Goal: Transaction & Acquisition: Purchase product/service

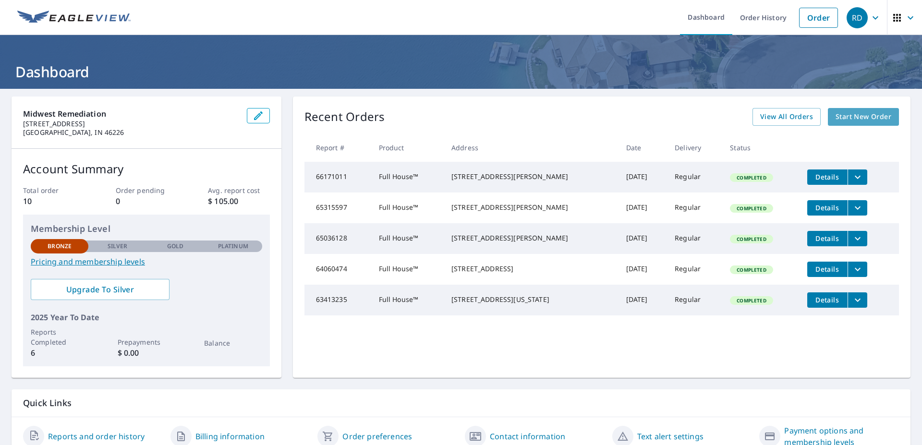
click at [841, 125] on link "Start New Order" at bounding box center [863, 117] width 71 height 18
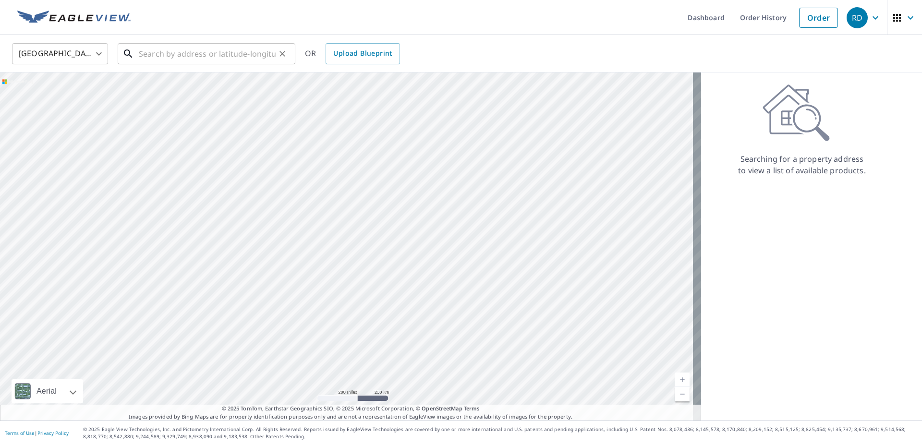
click at [164, 56] on input "text" at bounding box center [207, 53] width 137 height 27
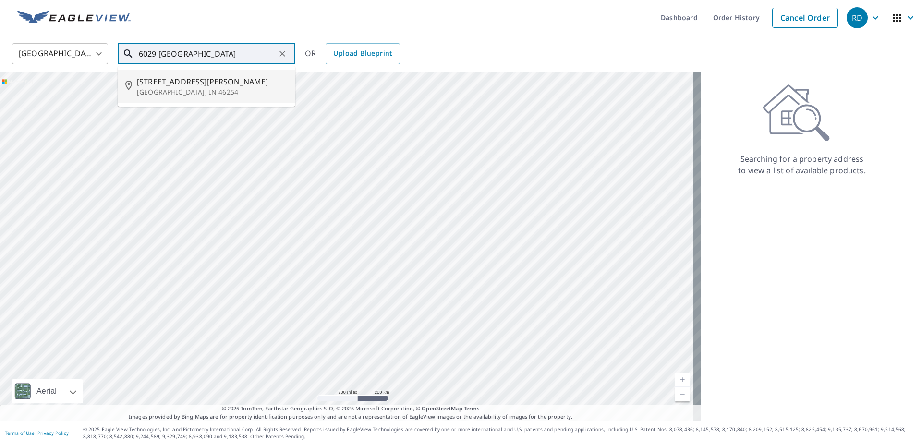
click at [172, 87] on span "[STREET_ADDRESS][PERSON_NAME]" at bounding box center [212, 82] width 151 height 12
type input "[STREET_ADDRESS][PERSON_NAME]"
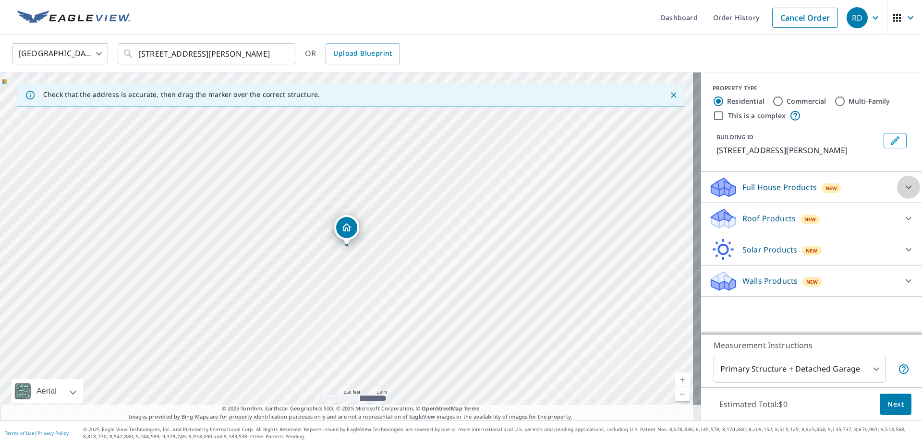
click at [904, 183] on icon at bounding box center [909, 188] width 12 height 12
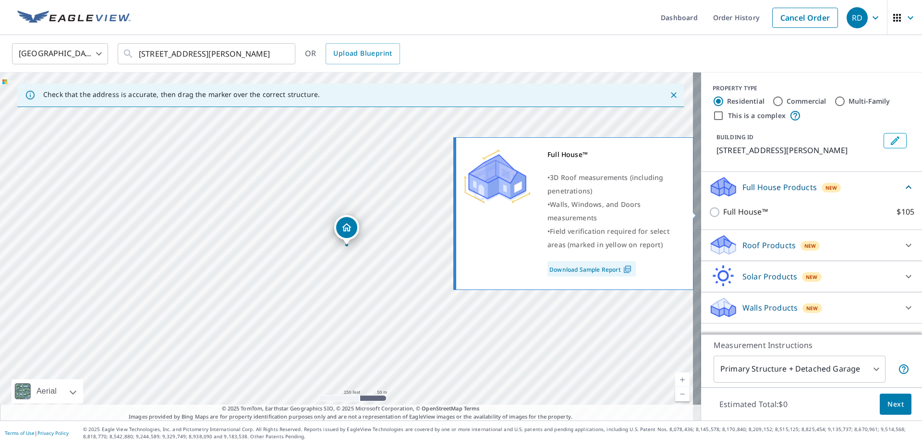
click at [709, 211] on input "Full House™ $105" at bounding box center [716, 213] width 14 height 12
checkbox input "true"
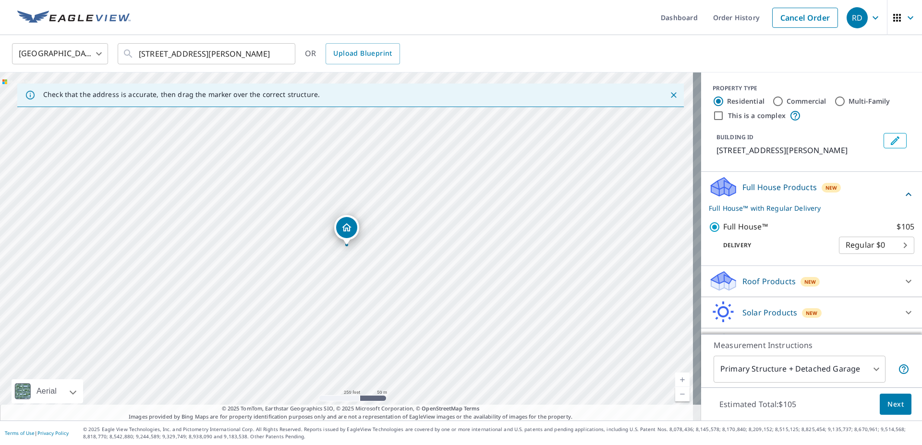
click at [860, 245] on body "RD RD Dashboard Order History Cancel Order RD [GEOGRAPHIC_DATA] [GEOGRAPHIC_DAT…" at bounding box center [461, 222] width 922 height 445
click at [860, 245] on li "Regular $0" at bounding box center [860, 245] width 75 height 17
click at [790, 250] on div "Delivery Regular $0 8 ​" at bounding box center [812, 243] width 206 height 21
click at [808, 374] on body "RD RD Dashboard Order History Cancel Order RD [GEOGRAPHIC_DATA] [GEOGRAPHIC_DAT…" at bounding box center [461, 222] width 922 height 445
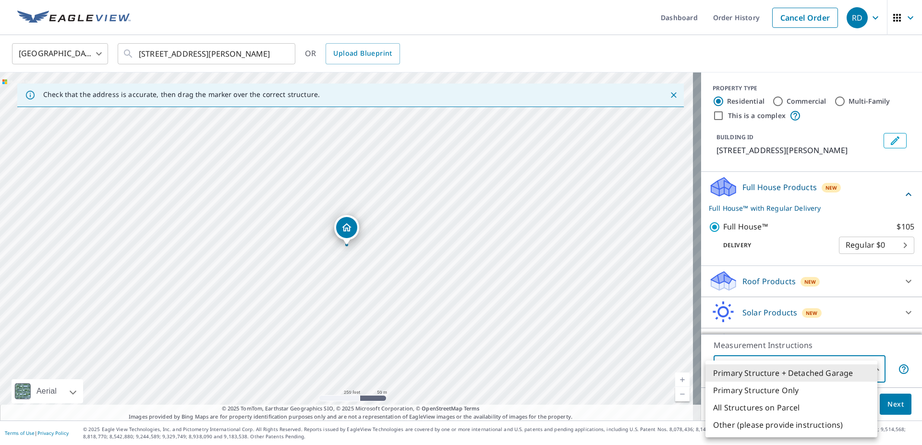
click at [775, 390] on li "Primary Structure Only" at bounding box center [792, 390] width 172 height 17
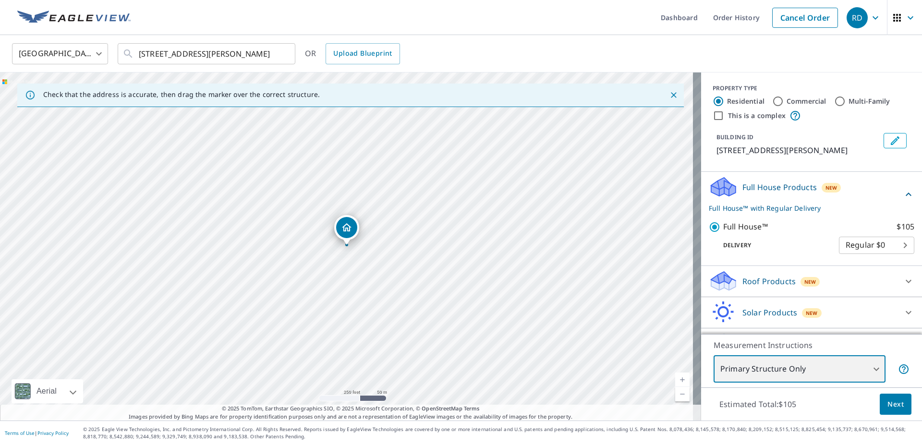
type input "2"
drag, startPoint x: 333, startPoint y: 205, endPoint x: 338, endPoint y: 269, distance: 64.0
click at [338, 269] on div "[STREET_ADDRESS][PERSON_NAME]" at bounding box center [350, 247] width 701 height 348
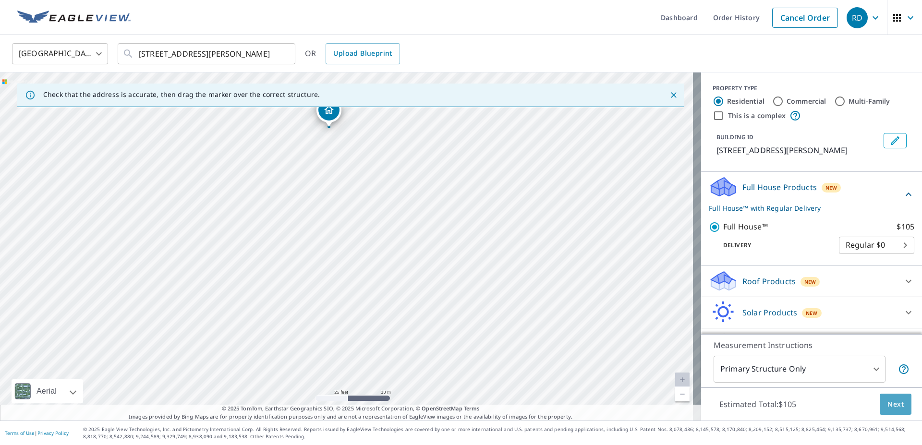
click at [889, 406] on span "Next" at bounding box center [896, 405] width 16 height 12
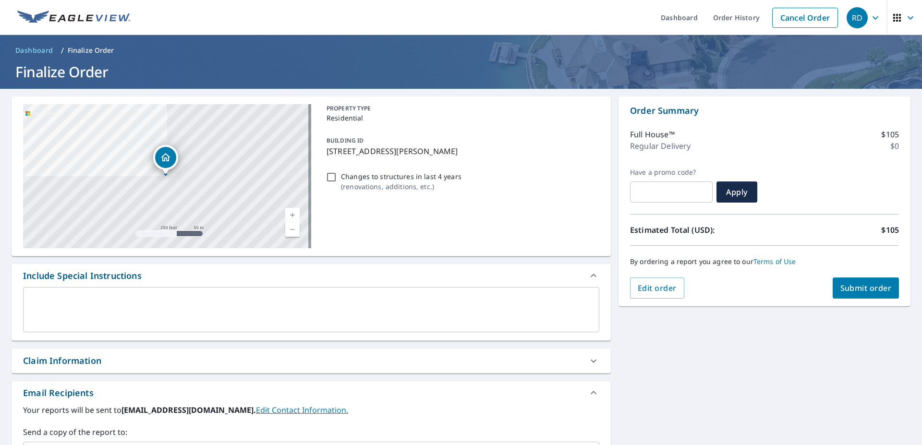
click at [863, 292] on span "Submit order" at bounding box center [866, 288] width 51 height 11
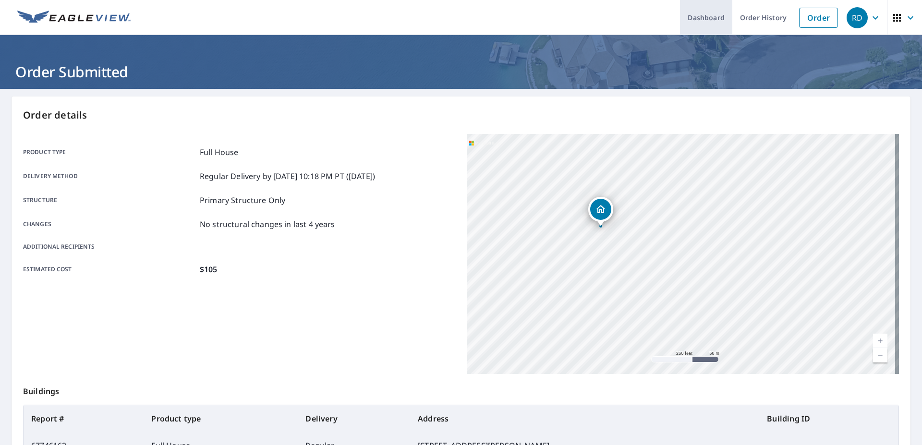
click at [711, 22] on link "Dashboard" at bounding box center [706, 17] width 52 height 35
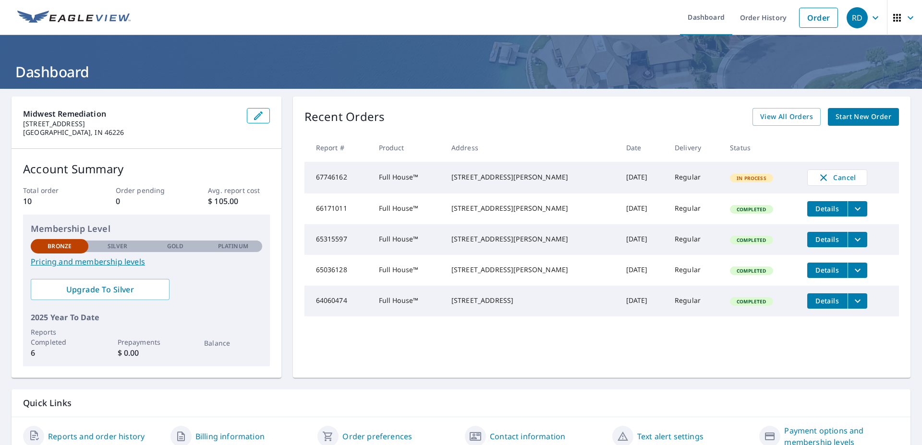
click at [870, 22] on icon "button" at bounding box center [876, 18] width 12 height 12
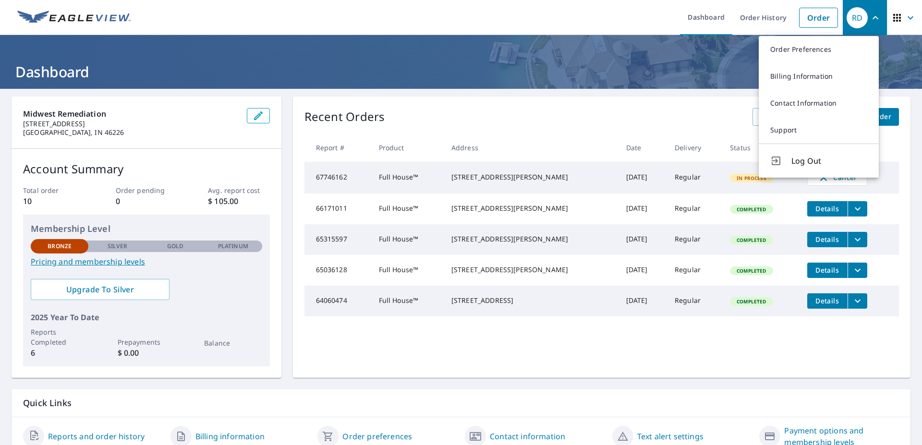
click at [870, 22] on icon "button" at bounding box center [876, 18] width 12 height 12
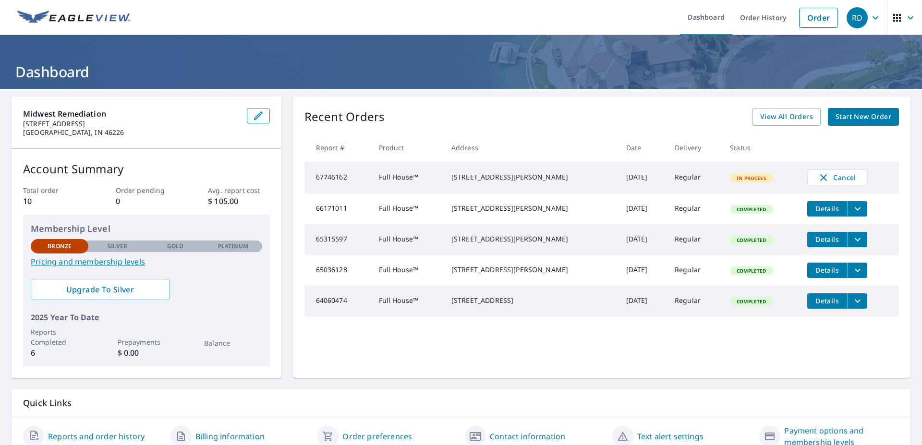
click at [905, 19] on icon "button" at bounding box center [911, 18] width 12 height 12
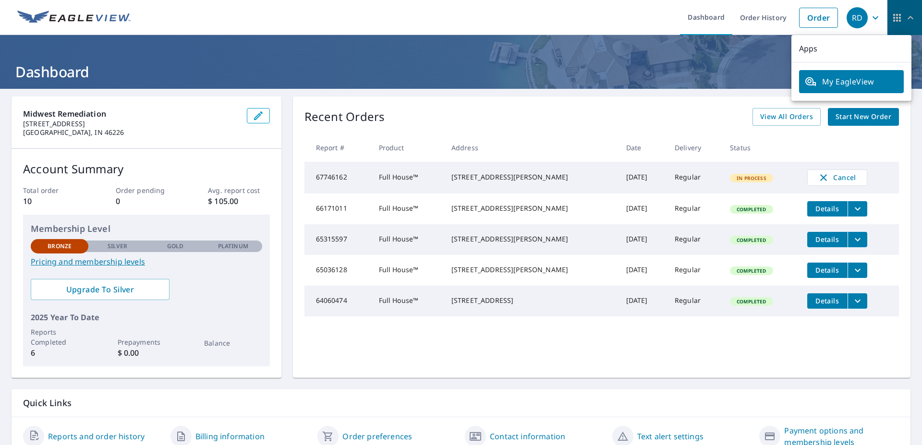
click at [905, 19] on icon "button" at bounding box center [911, 18] width 12 height 12
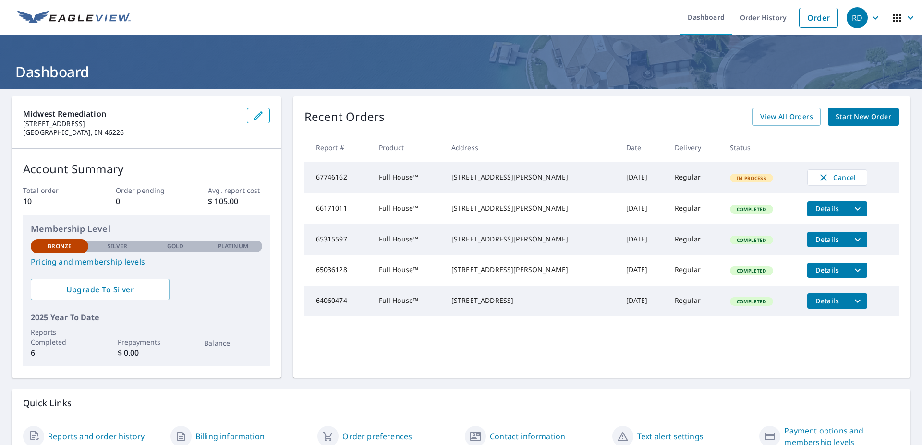
click at [369, 179] on td "67746162" at bounding box center [338, 178] width 67 height 32
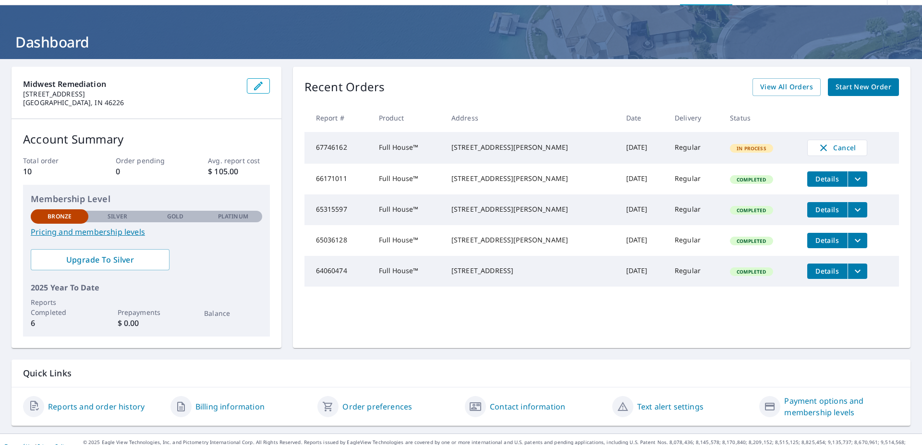
scroll to position [43, 0]
